Goal: Transaction & Acquisition: Obtain resource

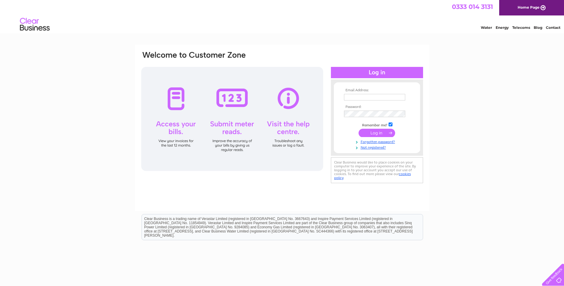
type input "[EMAIL_ADDRESS][DOMAIN_NAME]"
click at [385, 131] on input "submit" at bounding box center [377, 133] width 37 height 8
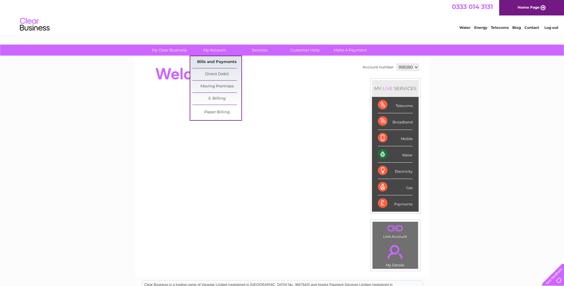
click at [220, 61] on link "Bills and Payments" at bounding box center [216, 62] width 49 height 12
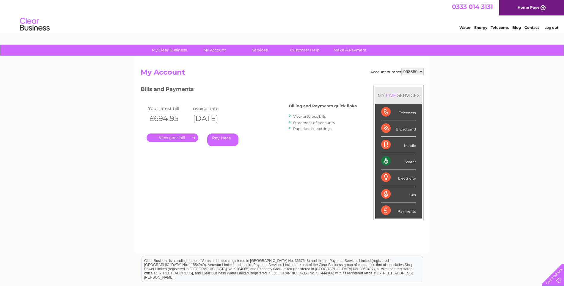
click at [185, 137] on link "." at bounding box center [173, 137] width 52 height 9
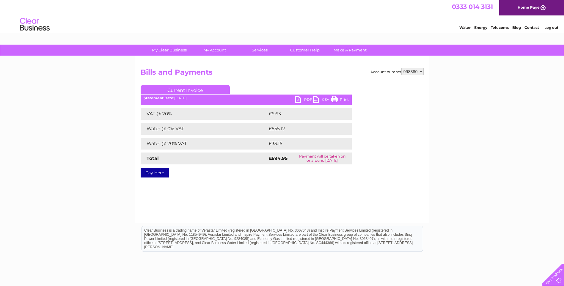
click at [302, 99] on link "PDF" at bounding box center [304, 100] width 18 height 9
